Goal: Information Seeking & Learning: Learn about a topic

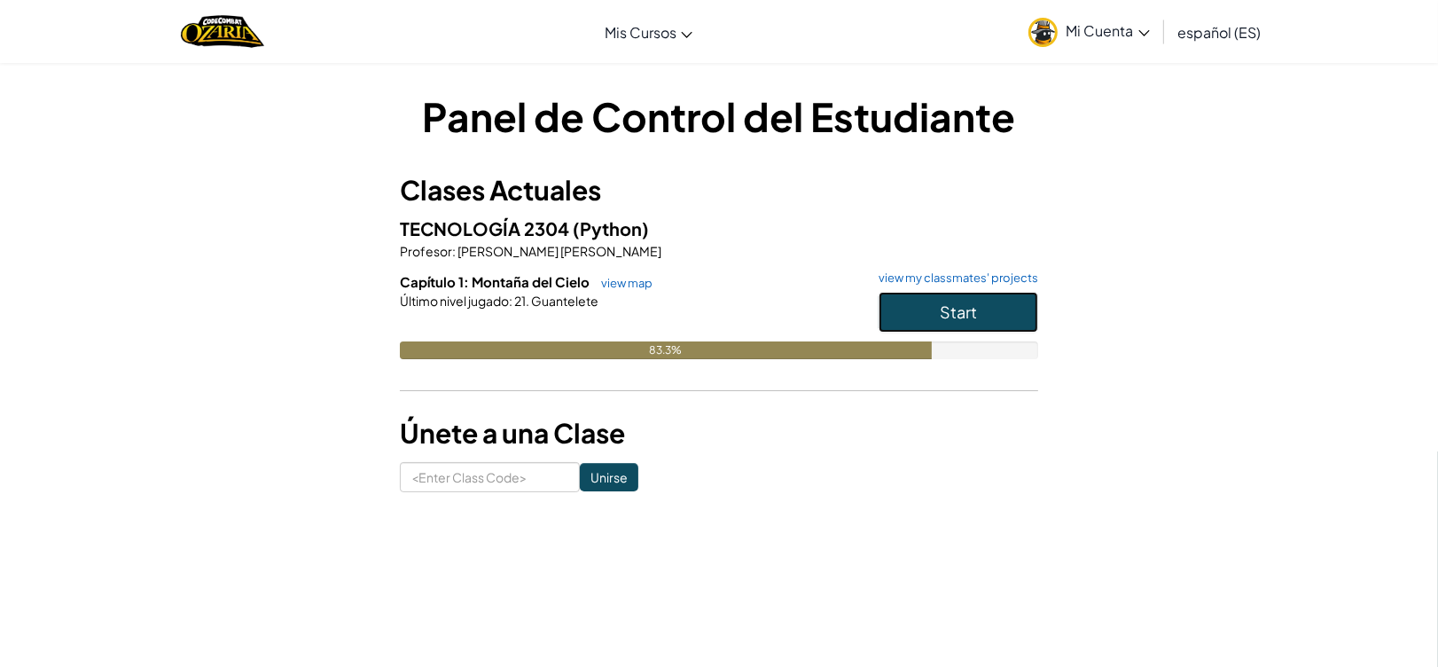
click at [951, 299] on button "Start" at bounding box center [959, 312] width 160 height 41
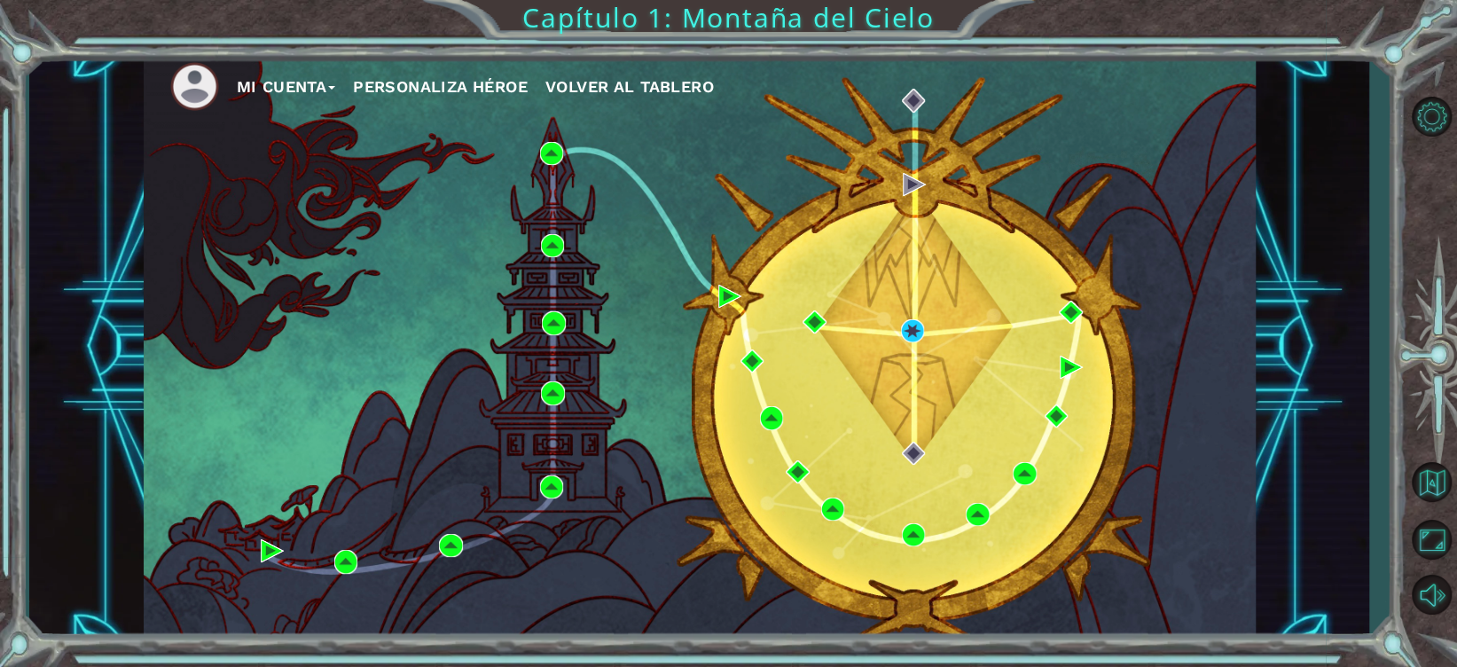
click at [598, 192] on div "Mi Cuenta Personaliza Héroe Volver al Tablero" at bounding box center [700, 346] width 1112 height 587
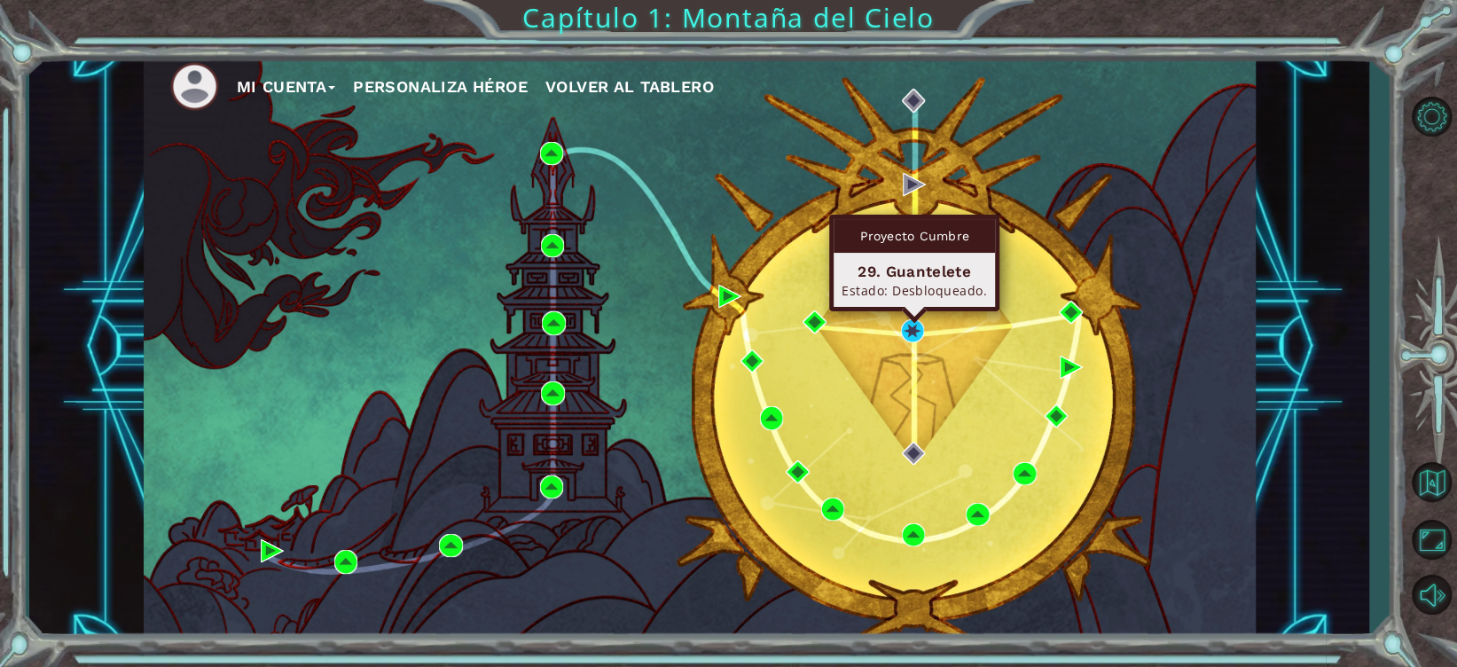
click at [913, 311] on div "Proyecto Cumbre 29. Guantelete Estado: Desbloqueado." at bounding box center [914, 263] width 170 height 97
